Goal: Entertainment & Leisure: Consume media (video, audio)

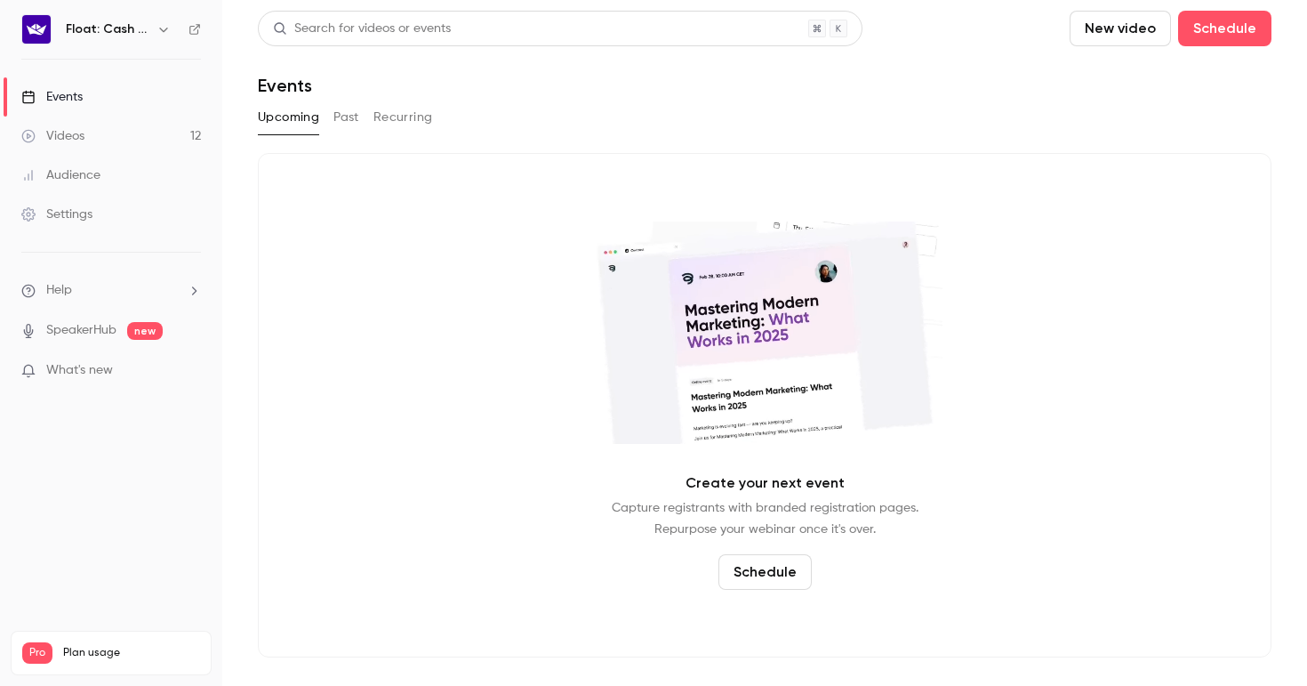
click at [40, 139] on div "Videos" at bounding box center [52, 136] width 63 height 18
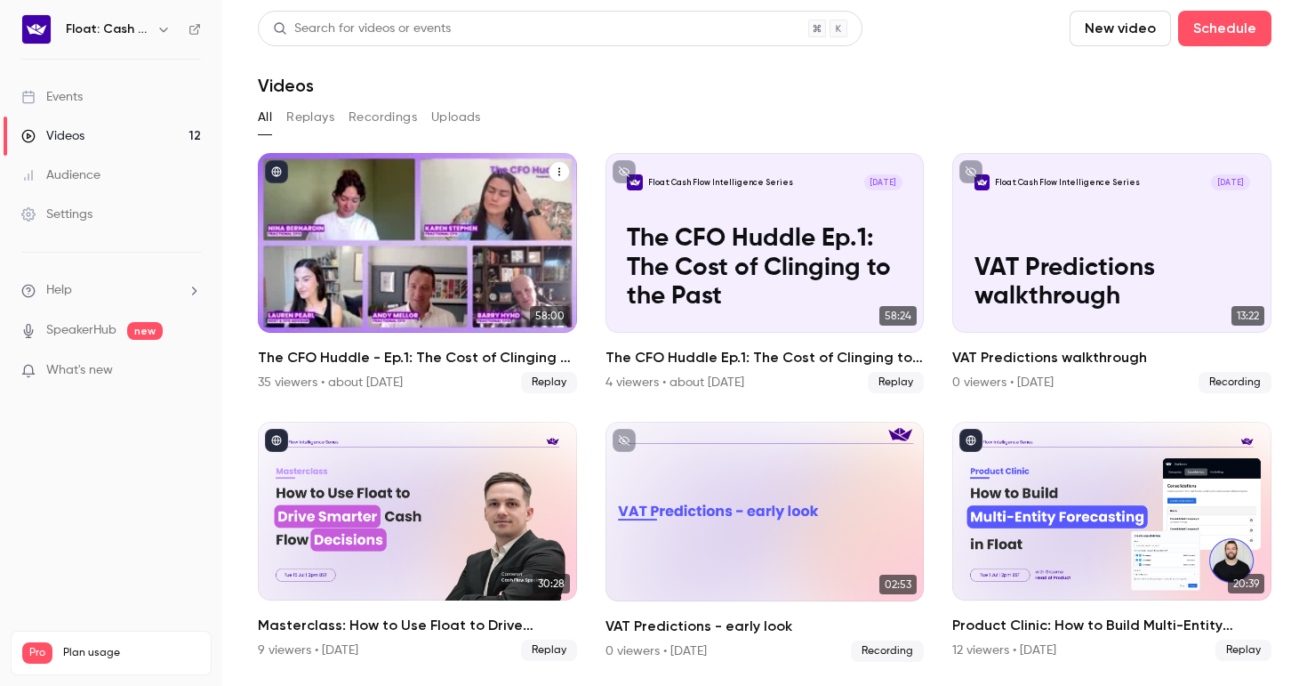
click at [475, 210] on div "The CFO Huddle - Ep.1: The Cost of Clinging to the Past" at bounding box center [417, 243] width 319 height 180
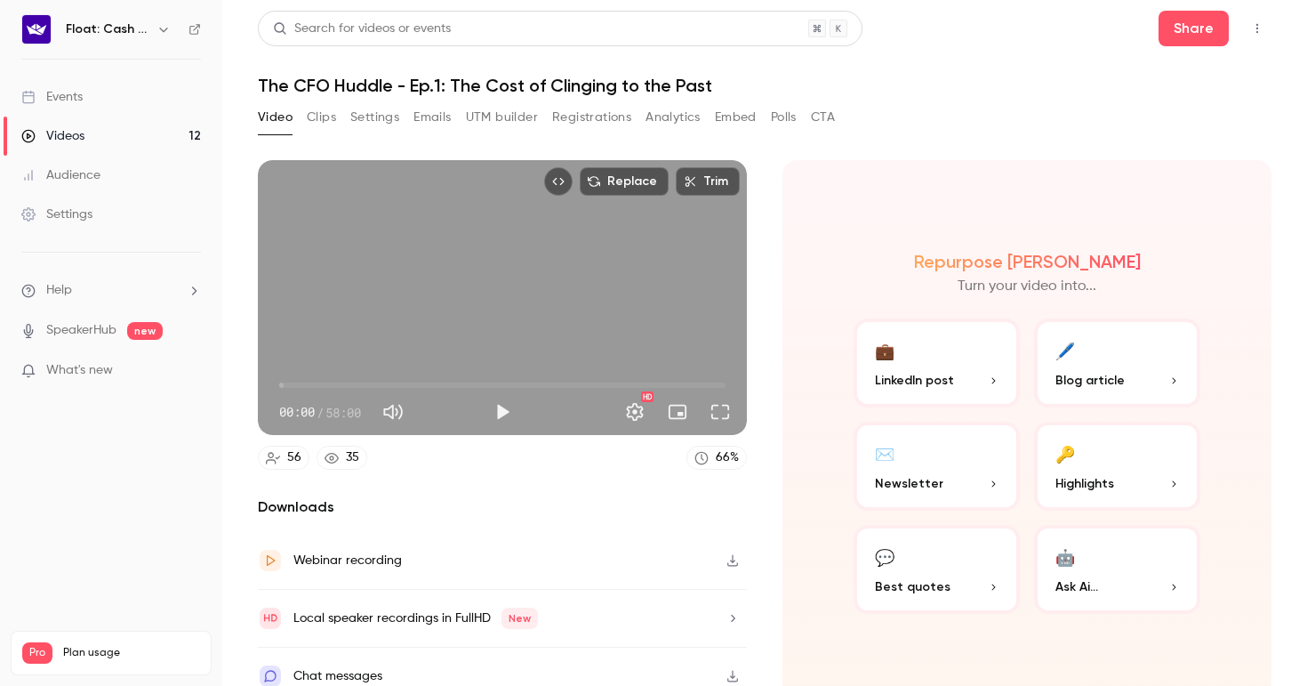
click at [1245, 21] on button "Top Bar Actions" at bounding box center [1257, 28] width 28 height 28
click at [932, 107] on div at bounding box center [653, 343] width 1307 height 686
click at [502, 408] on button "Play" at bounding box center [503, 412] width 36 height 36
click at [583, 267] on div "Replace Trim 00:16 00:16 / 58:00 HD" at bounding box center [502, 297] width 489 height 275
type input "****"
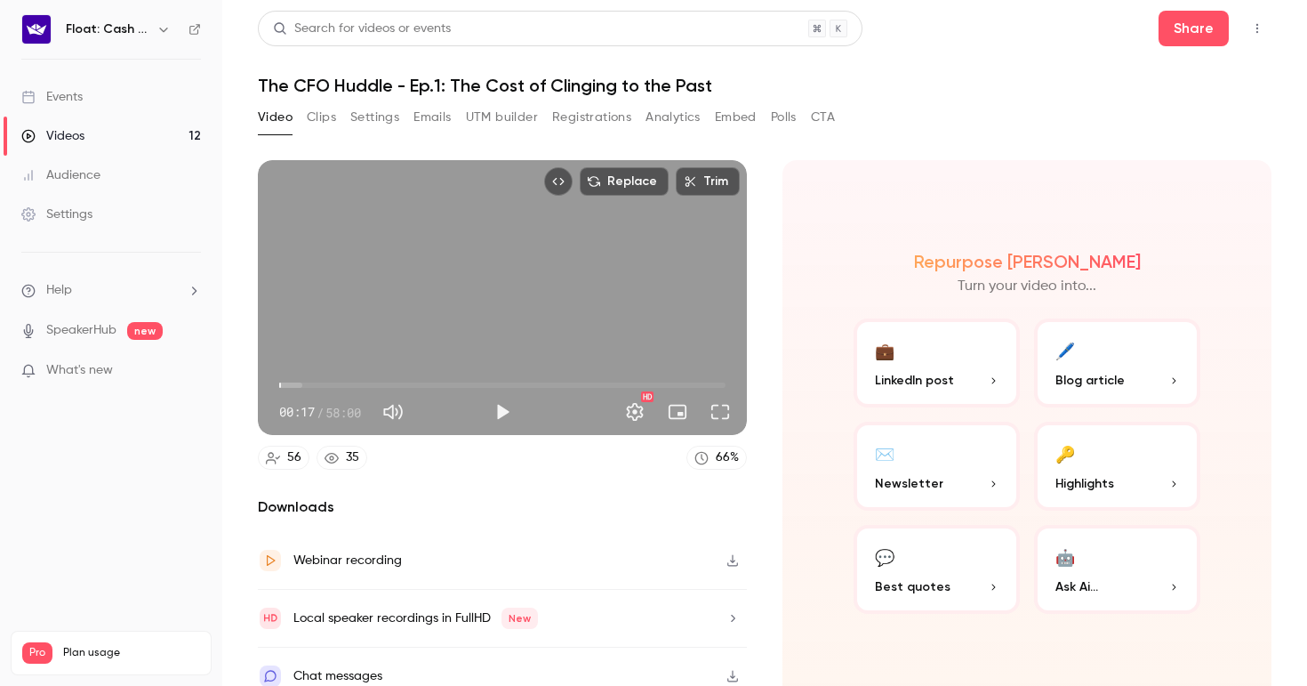
click at [1251, 36] on button "Top Bar Actions" at bounding box center [1257, 28] width 28 height 28
click at [1204, 28] on div at bounding box center [653, 343] width 1307 height 686
click at [1188, 37] on button "Share" at bounding box center [1194, 29] width 70 height 36
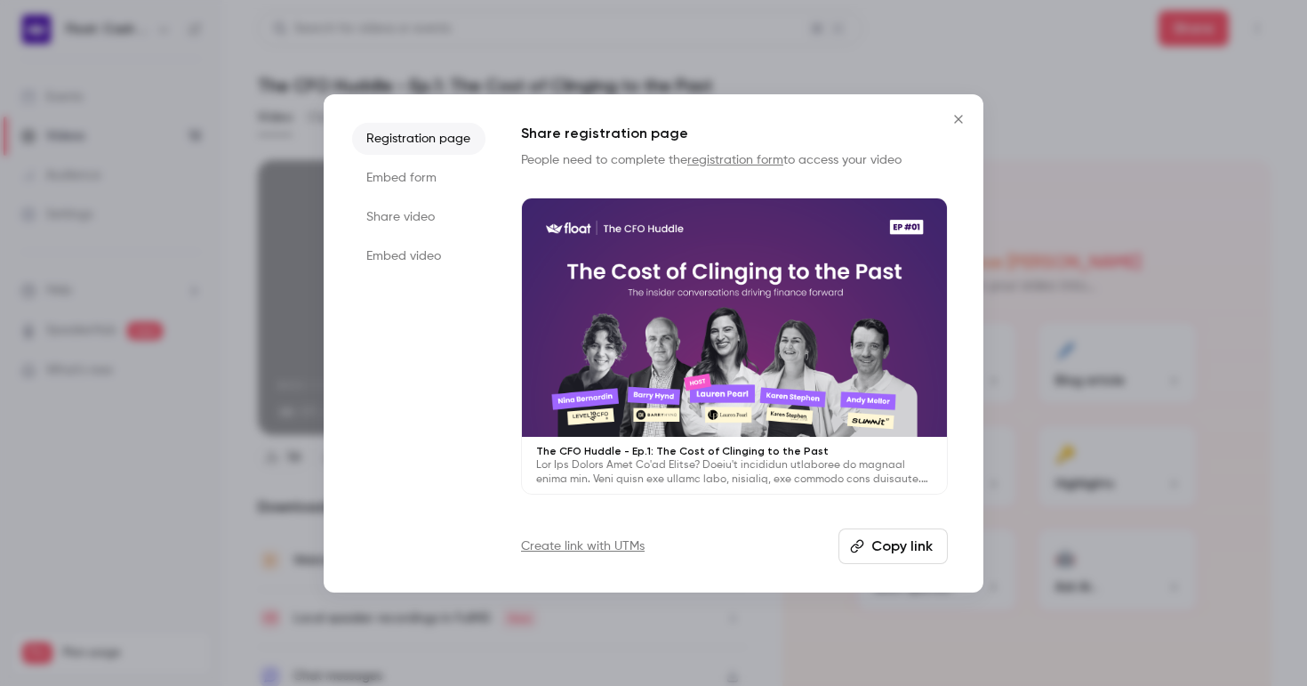
click at [421, 181] on li "Embed form" at bounding box center [418, 178] width 133 height 32
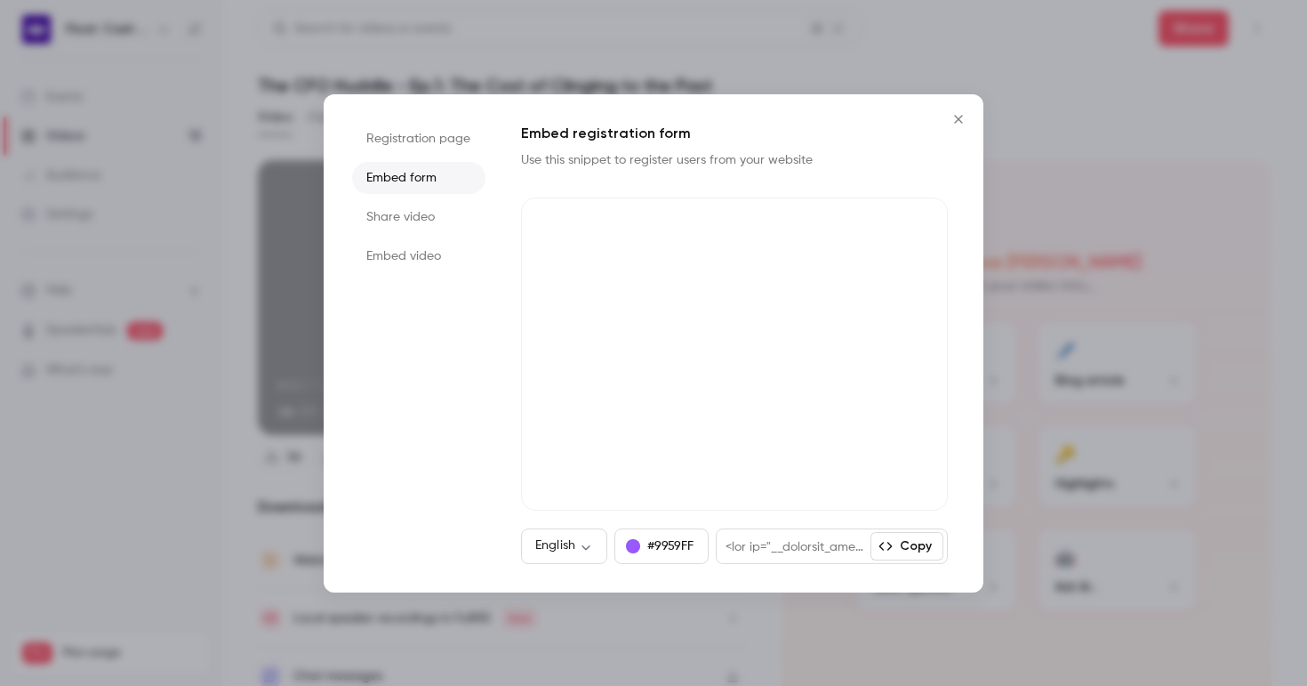
click at [417, 212] on li "Share video" at bounding box center [418, 217] width 133 height 32
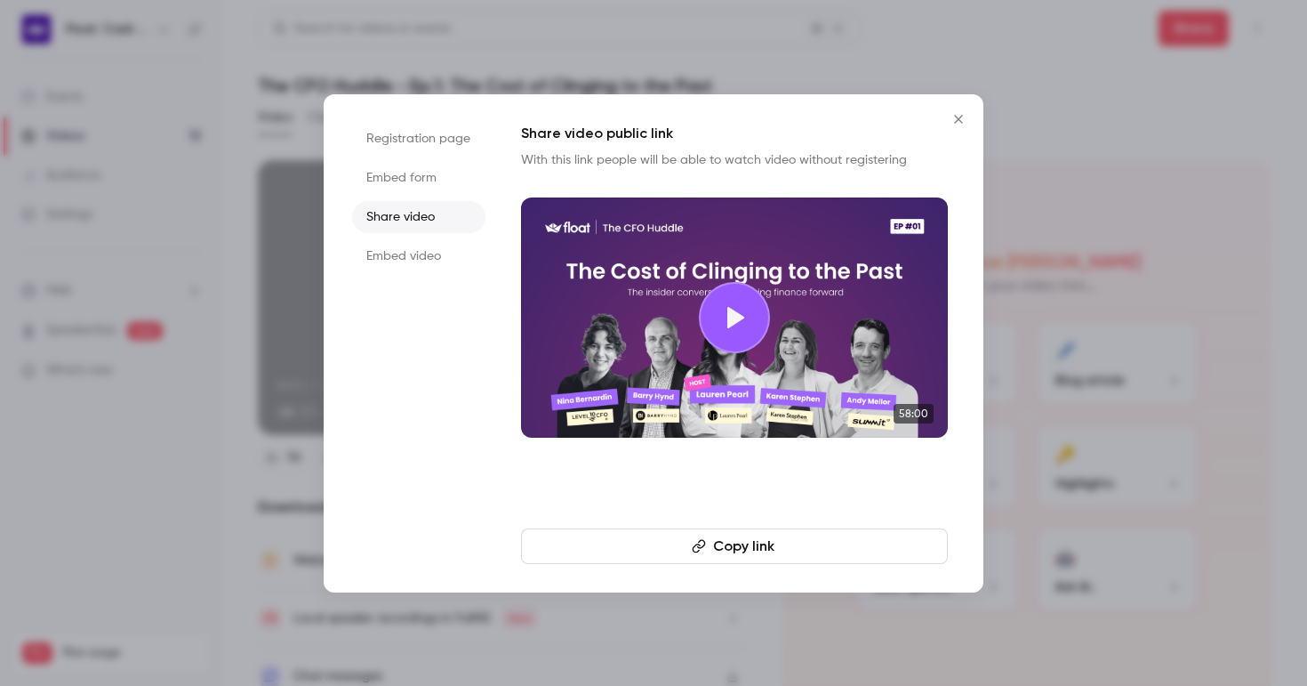
click at [421, 254] on li "Embed video" at bounding box center [418, 256] width 133 height 32
click at [943, 123] on button "Close" at bounding box center [959, 119] width 36 height 36
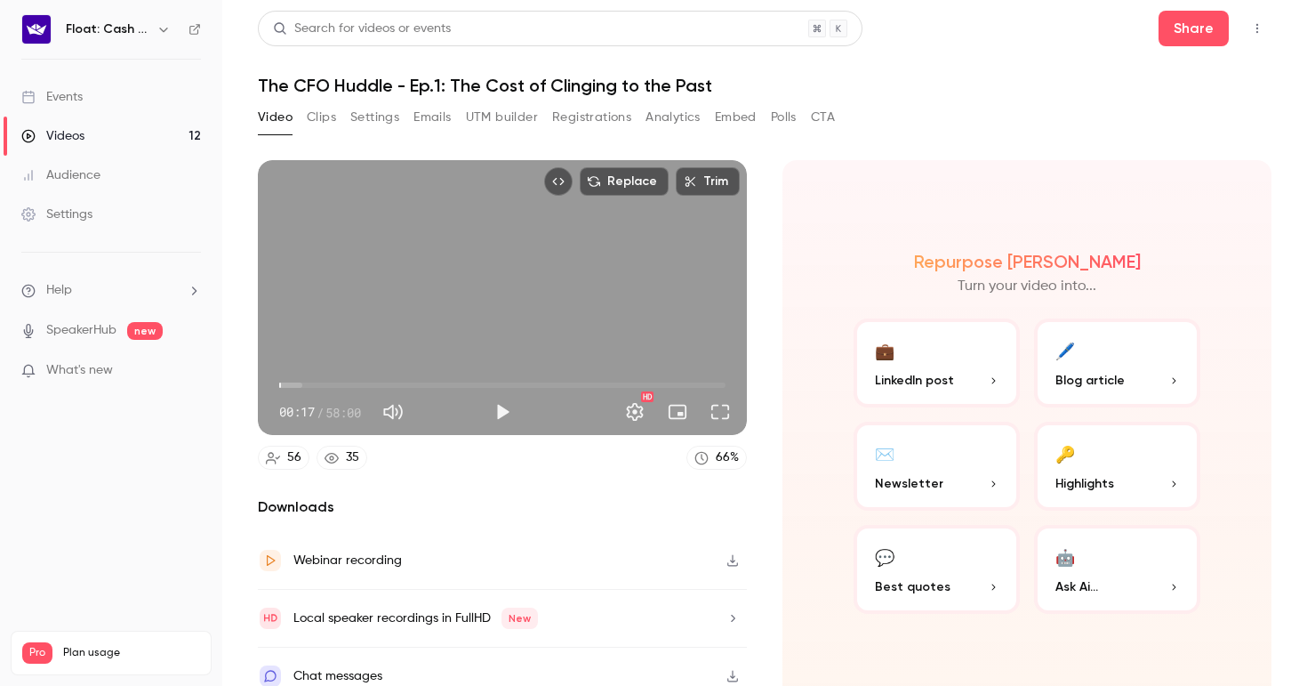
scroll to position [19, 0]
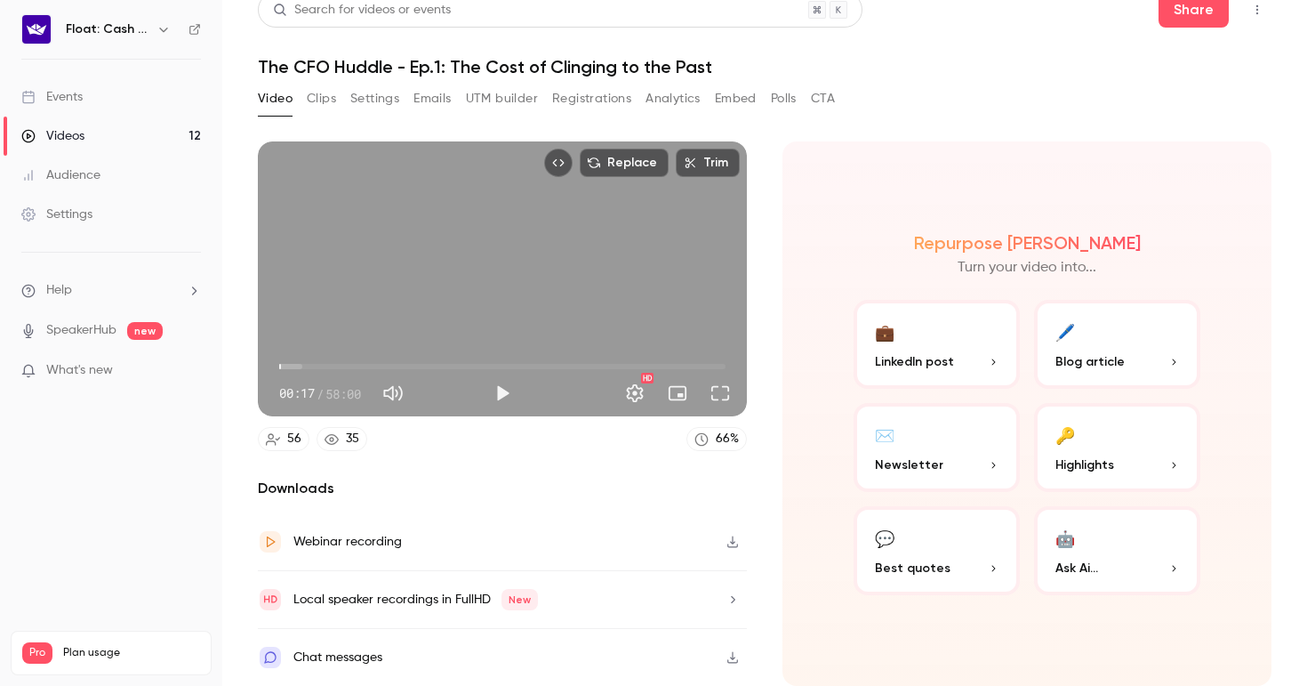
click at [733, 542] on icon "button" at bounding box center [733, 542] width 11 height 12
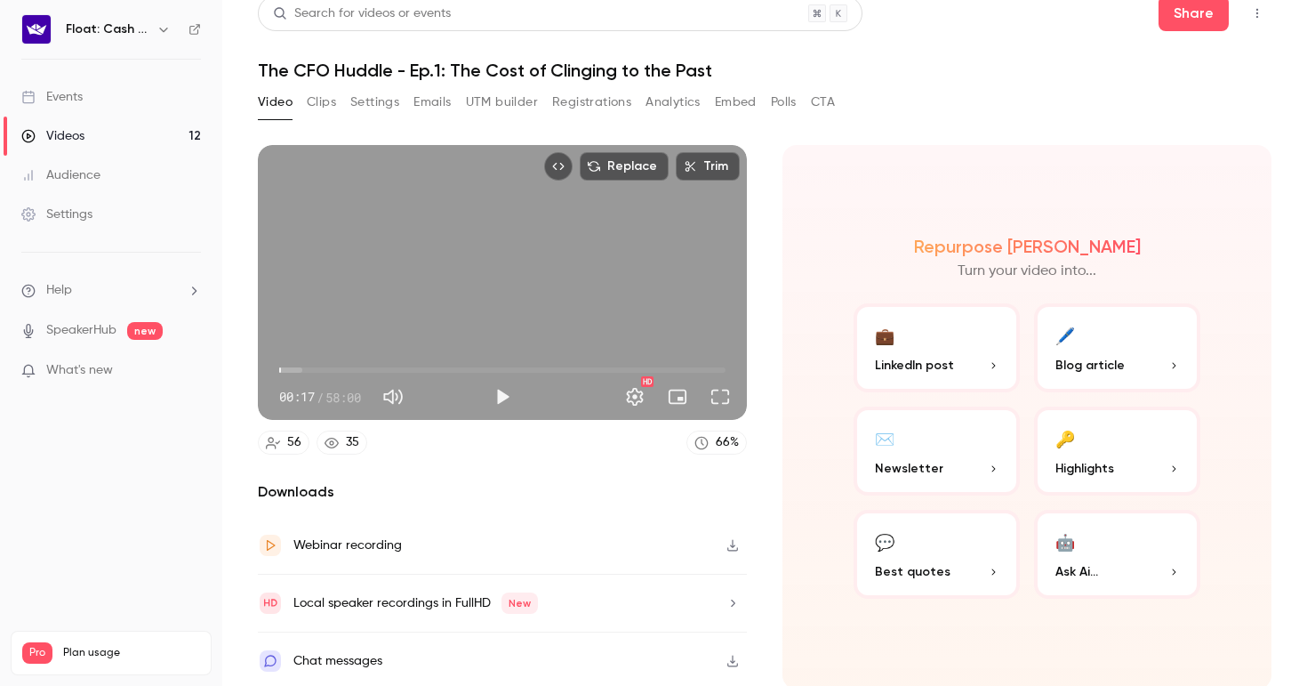
click at [937, 141] on div "Replace Trim 00:17 00:17 / 58:00 HD 56 35 66 % Downloads Webinar recording Loca…" at bounding box center [765, 375] width 1014 height 503
